Goal: Transaction & Acquisition: Purchase product/service

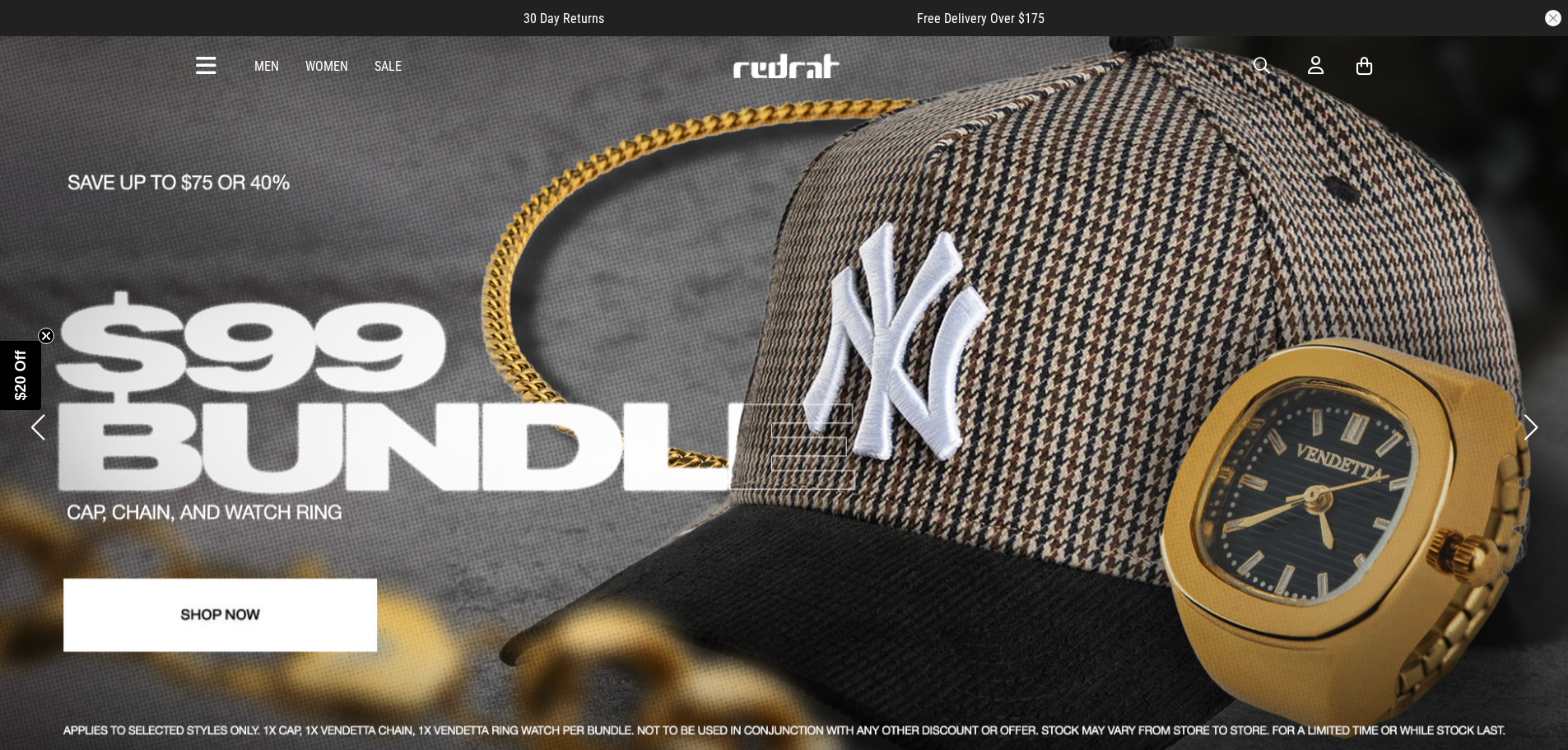
click at [261, 70] on link "Men" at bounding box center [266, 65] width 25 height 15
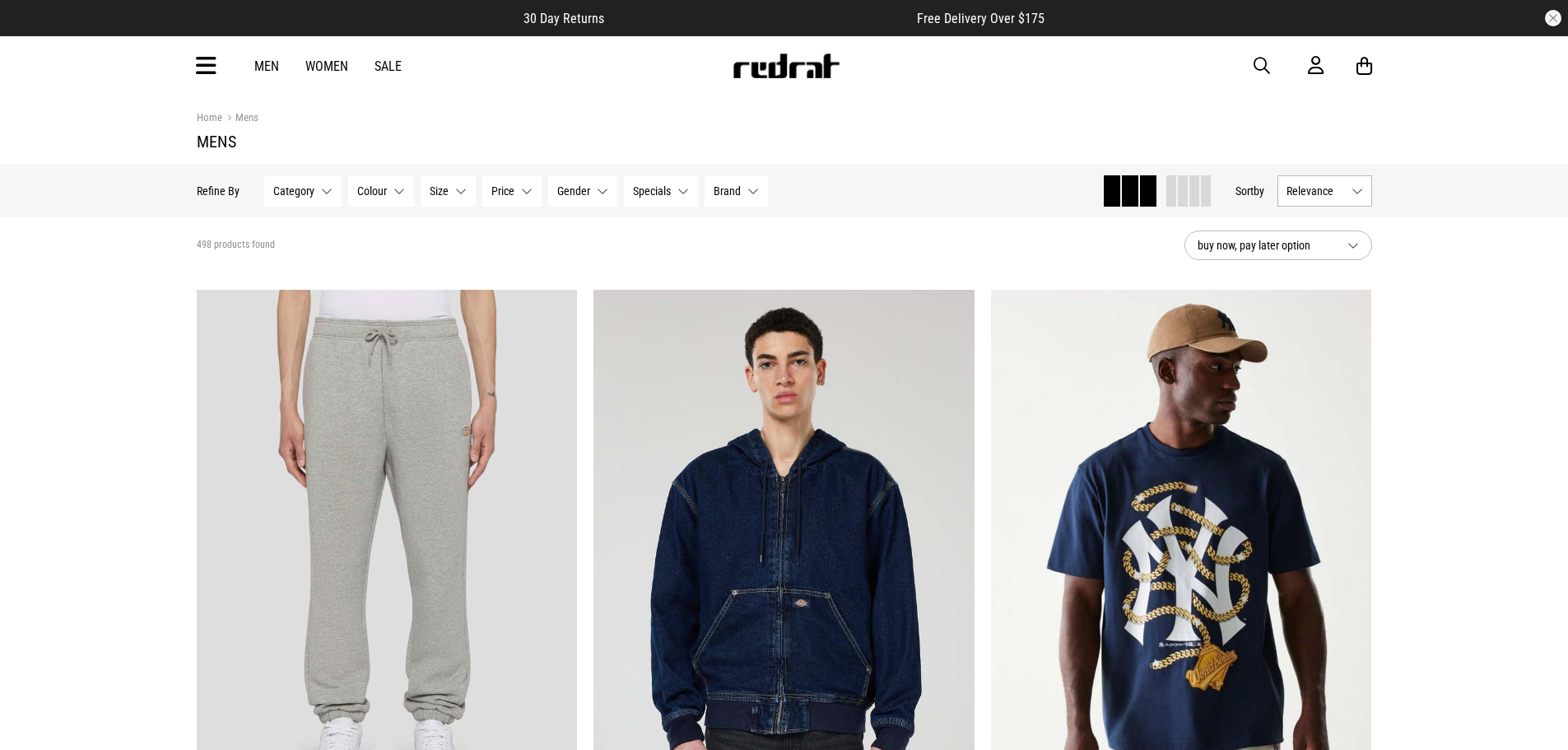
click at [211, 67] on icon at bounding box center [206, 66] width 21 height 27
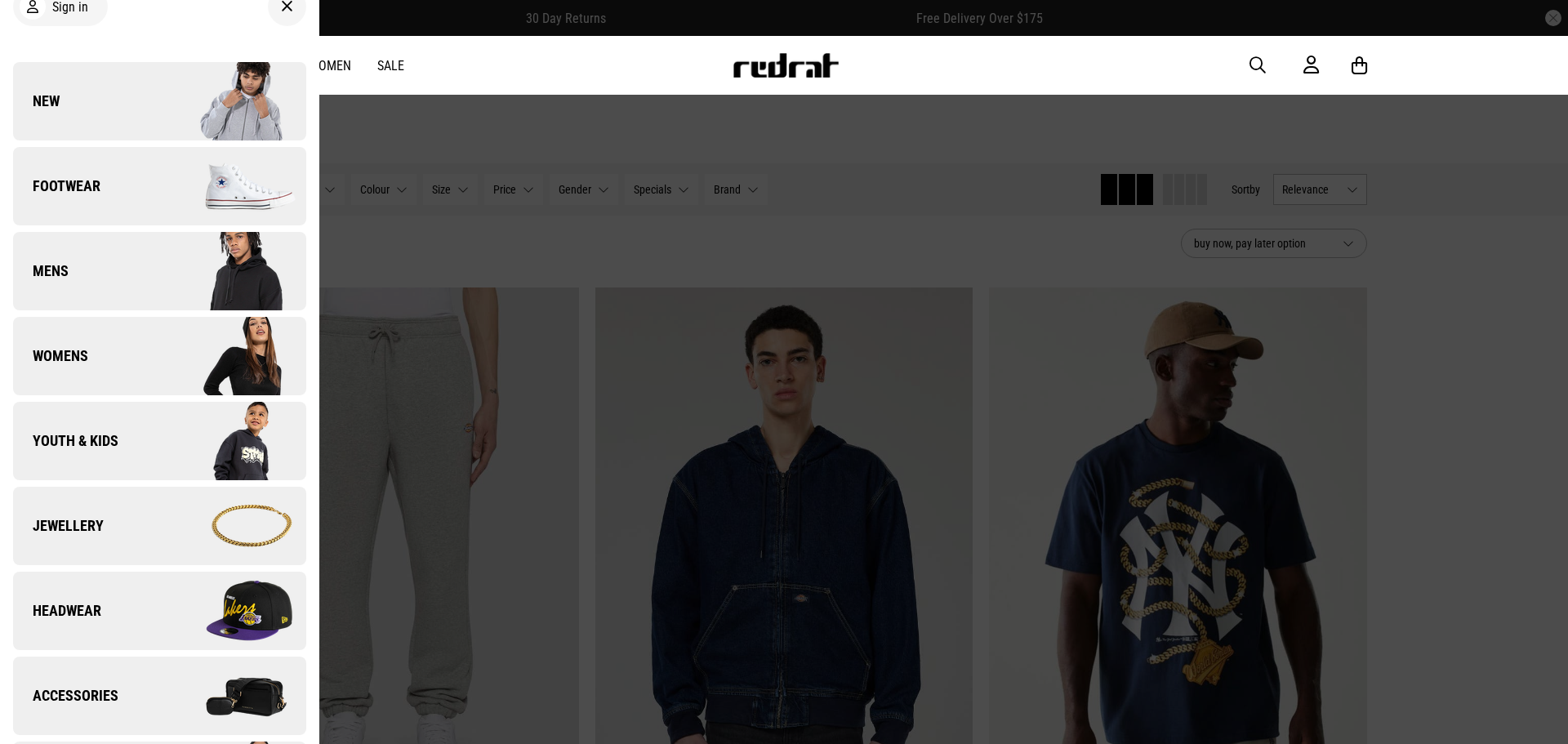
scroll to position [82, 0]
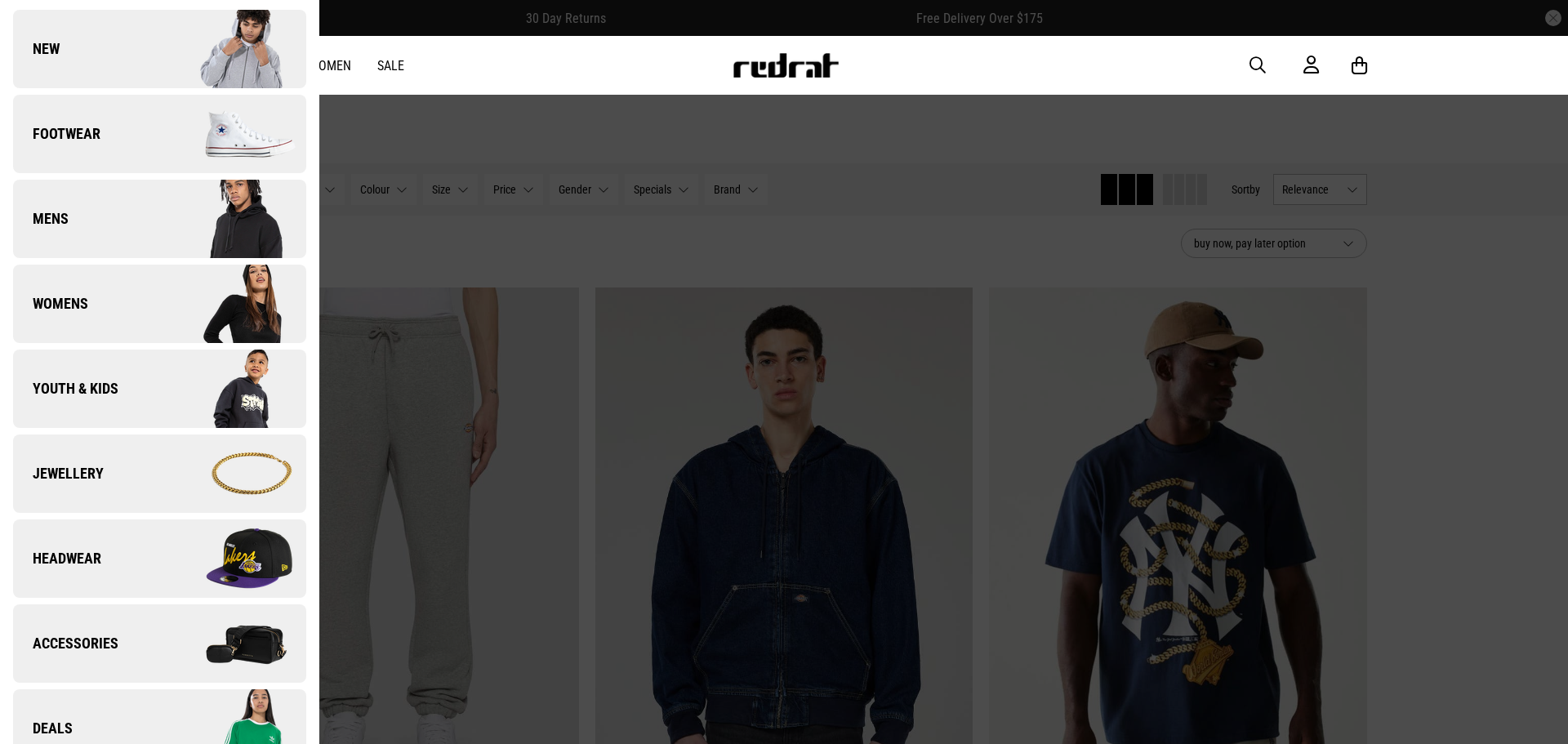
click at [148, 559] on link "Headwear" at bounding box center [159, 558] width 293 height 78
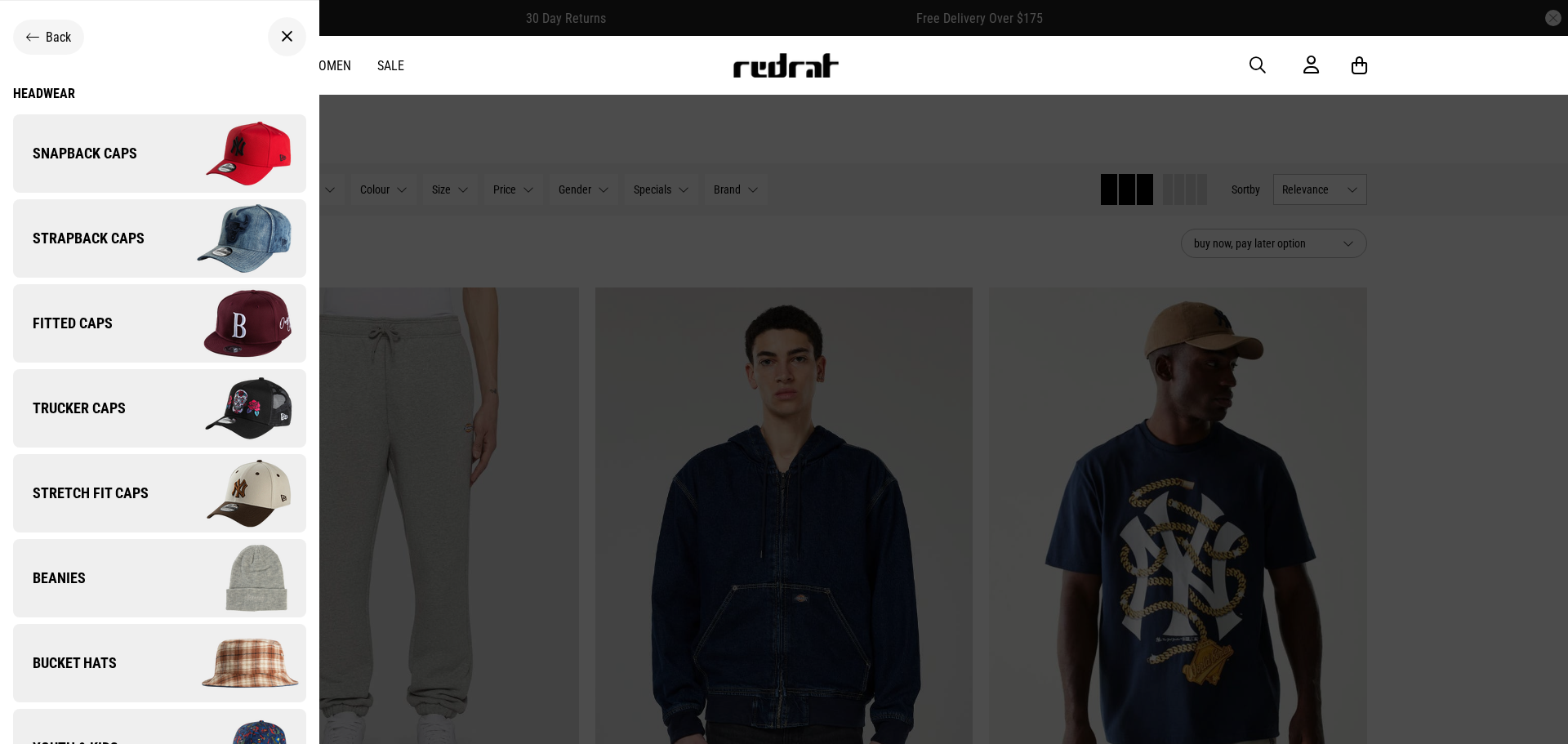
click at [180, 318] on img at bounding box center [233, 323] width 146 height 82
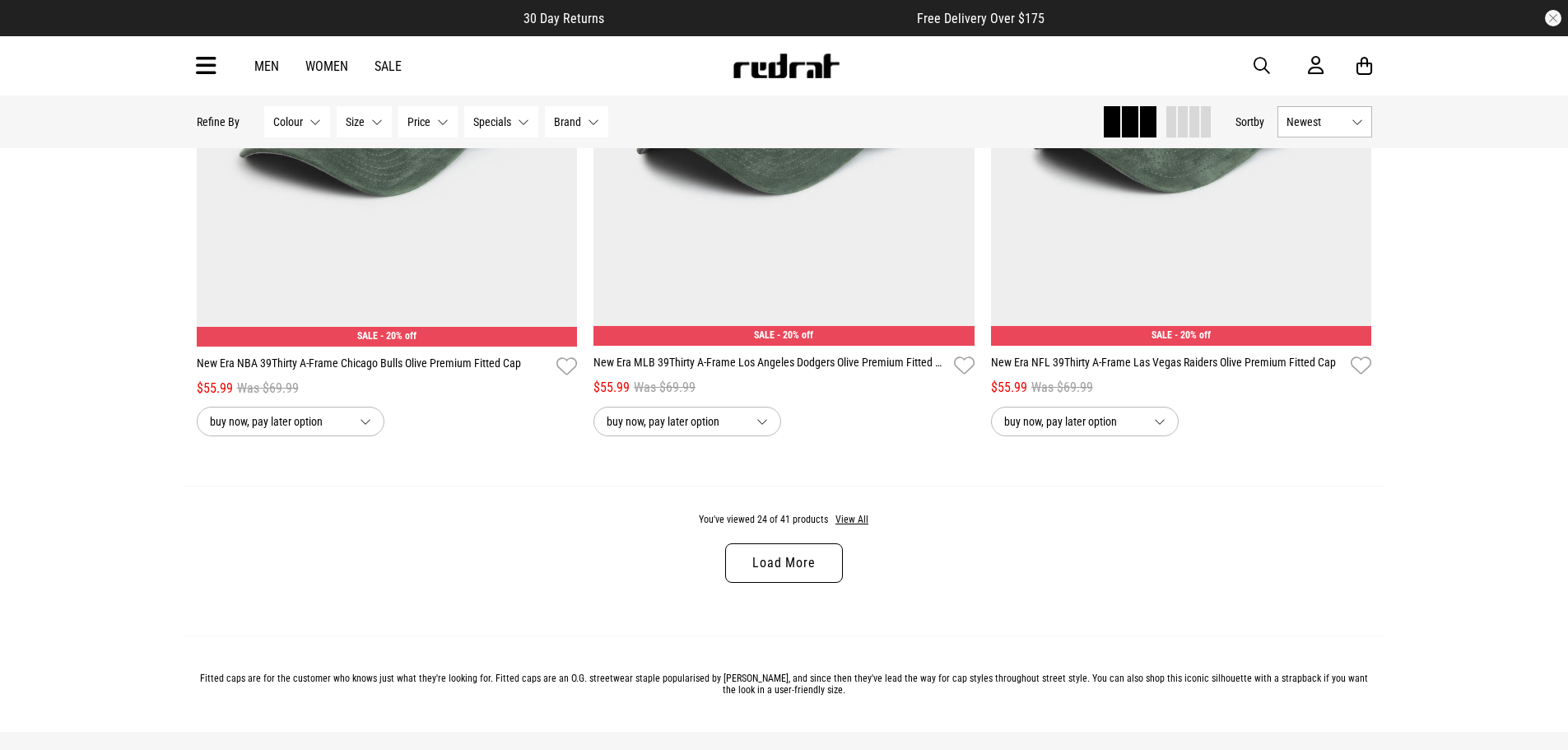
scroll to position [5105, 0]
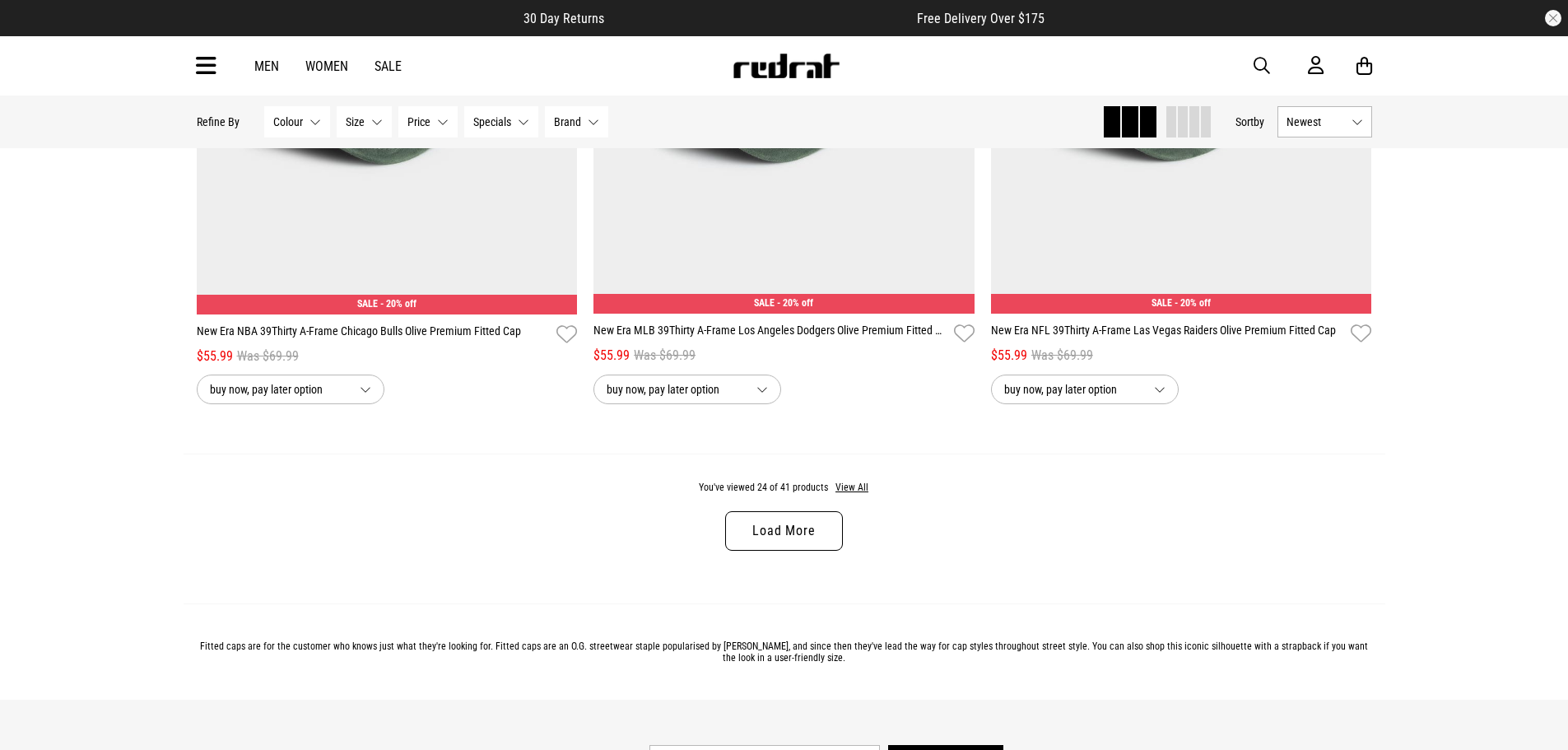
click at [793, 551] on link "Load More" at bounding box center [784, 530] width 117 height 39
